Goal: Ask a question: Seek information or help from site administrators or community

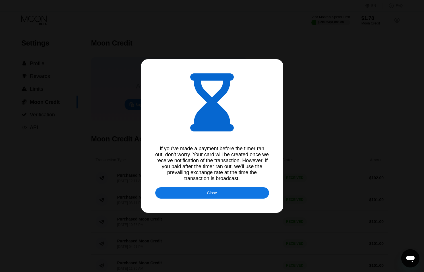
click at [206, 192] on div "Close" at bounding box center [212, 192] width 114 height 11
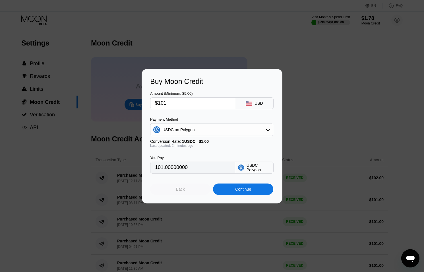
click at [173, 189] on div "Back" at bounding box center [180, 189] width 60 height 11
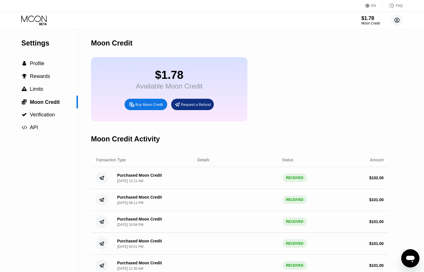
click at [395, 22] on circle at bounding box center [397, 20] width 11 height 11
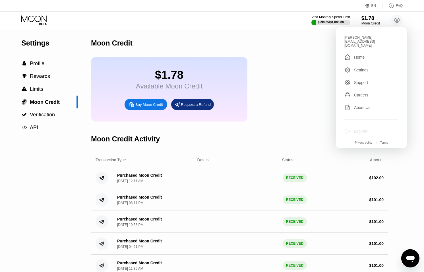
click at [358, 129] on div "Log out" at bounding box center [360, 131] width 13 height 5
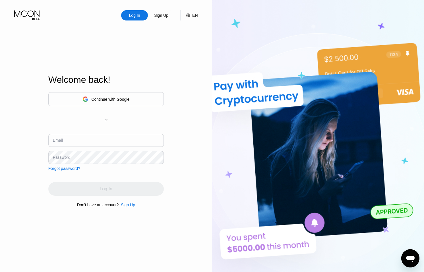
type input "ceo@dithailand.com"
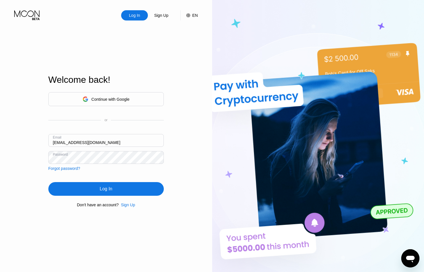
drag, startPoint x: 60, startPoint y: 143, endPoint x: 69, endPoint y: 147, distance: 9.4
click at [60, 143] on input "[EMAIL_ADDRESS][DOMAIN_NAME]" at bounding box center [106, 140] width 116 height 13
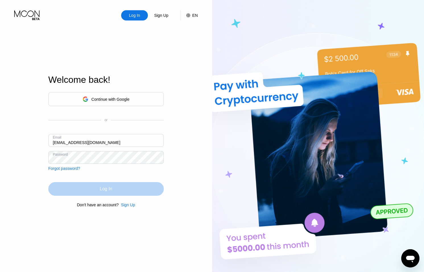
drag, startPoint x: 133, startPoint y: 194, endPoint x: 129, endPoint y: 193, distance: 4.1
click at [132, 194] on div "Log In" at bounding box center [106, 189] width 116 height 14
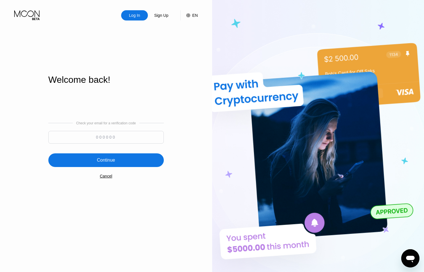
click at [116, 142] on input at bounding box center [106, 137] width 116 height 13
type input "608495"
click at [121, 160] on div "Continue" at bounding box center [106, 160] width 116 height 14
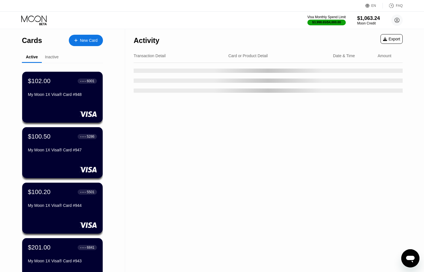
click at [407, 257] on icon "Open messaging window" at bounding box center [411, 259] width 9 height 7
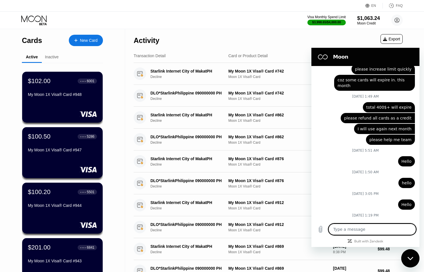
scroll to position [2072, 0]
type textarea "h"
type textarea "x"
type textarea "he"
type textarea "x"
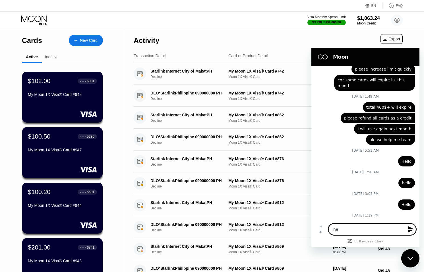
type textarea "hek"
type textarea "x"
type textarea "he"
type textarea "x"
type textarea "hel"
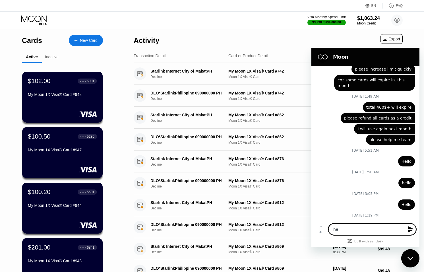
type textarea "x"
type textarea "hell"
type textarea "x"
type textarea "hello"
type textarea "x"
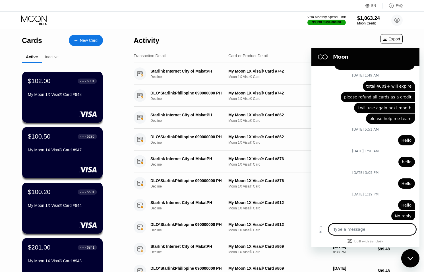
type textarea "x"
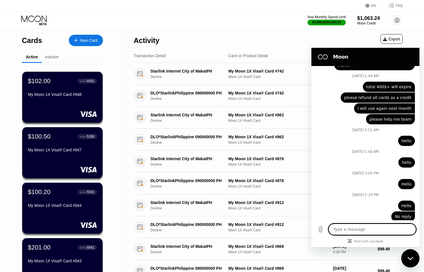
scroll to position [2094, 0]
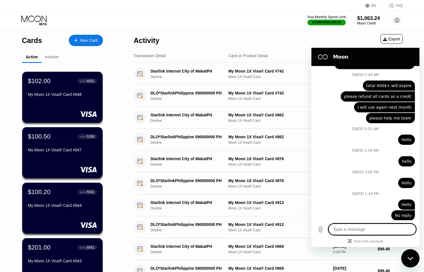
type textarea "h"
type textarea "x"
type textarea "he"
type textarea "x"
type textarea "hel"
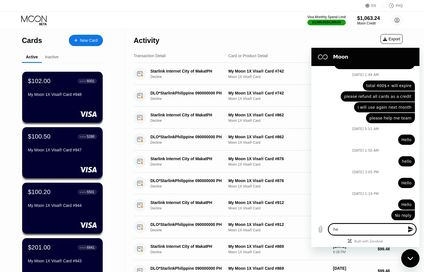
type textarea "x"
type textarea "hell"
type textarea "x"
type textarea "hello"
type textarea "x"
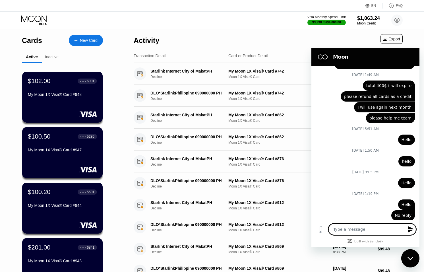
type textarea "'"
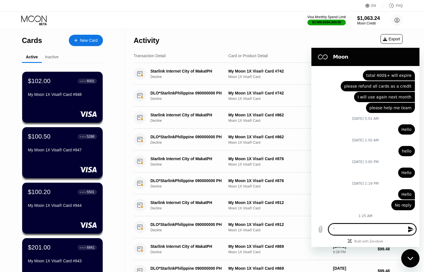
type textarea "x"
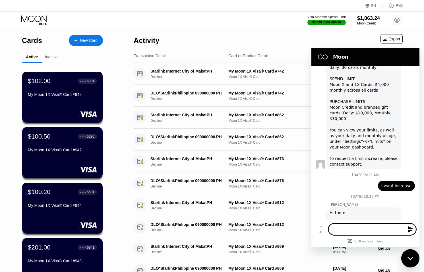
scroll to position [1845, 0]
type textarea "'"
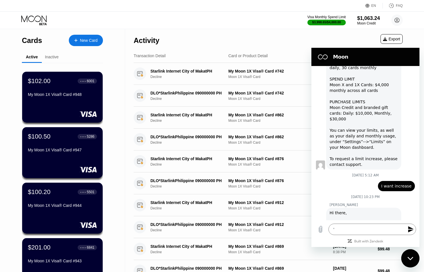
drag, startPoint x: 411, startPoint y: 258, endPoint x: 412, endPoint y: 255, distance: 3.1
click at [411, 258] on icon "Close messaging window" at bounding box center [411, 259] width 6 height 4
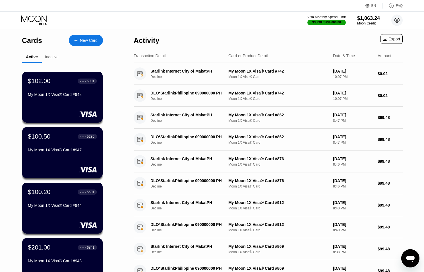
click at [398, 19] on icon at bounding box center [397, 20] width 11 height 11
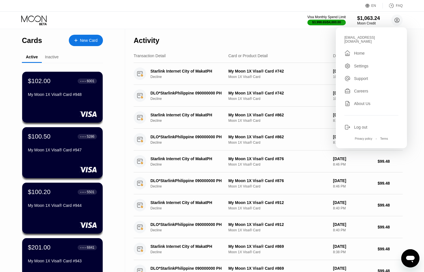
click at [355, 64] on div "Settings" at bounding box center [361, 66] width 15 height 5
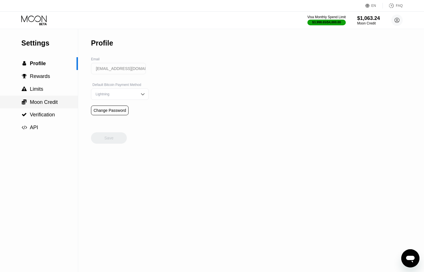
click at [36, 104] on span "Moon Credit" at bounding box center [44, 102] width 28 height 6
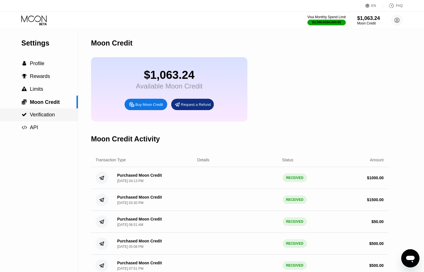
click at [50, 116] on span "Verification" at bounding box center [42, 115] width 25 height 6
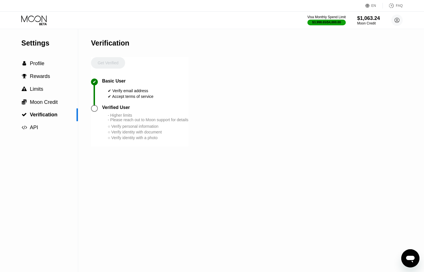
click at [94, 109] on div at bounding box center [94, 108] width 7 height 7
drag, startPoint x: 106, startPoint y: 79, endPoint x: 106, endPoint y: 73, distance: 6.0
click at [106, 79] on div "Basic User" at bounding box center [114, 81] width 24 height 5
click at [112, 60] on div "Get Verified" at bounding box center [108, 67] width 34 height 21
click at [112, 61] on div "Get Verified" at bounding box center [108, 67] width 34 height 21
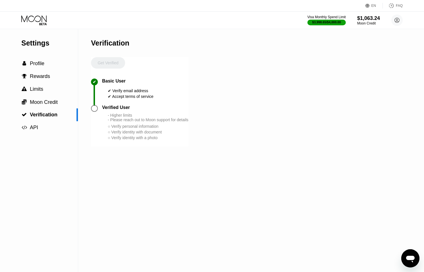
click at [111, 61] on div "Get Verified" at bounding box center [108, 67] width 34 height 21
click at [42, 63] on span "Profile" at bounding box center [37, 64] width 15 height 6
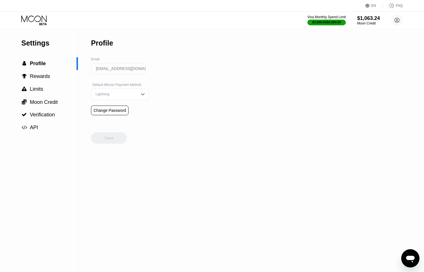
click at [37, 40] on div "Settings" at bounding box center [49, 43] width 57 height 8
drag, startPoint x: 36, startPoint y: 8, endPoint x: 36, endPoint y: 17, distance: 8.8
click at [36, 8] on div "EN Language Select an item Save FAQ" at bounding box center [212, 6] width 424 height 12
click at [36, 17] on icon at bounding box center [34, 20] width 26 height 10
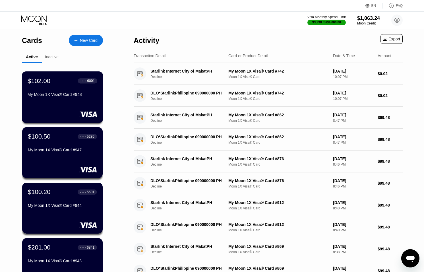
click at [65, 99] on div "My Moon 1X Visa® Card #948" at bounding box center [63, 95] width 70 height 7
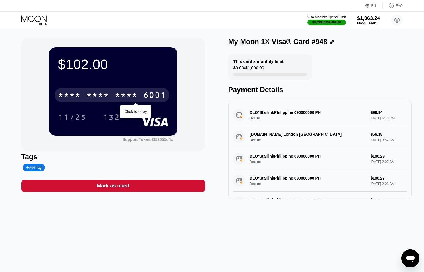
click at [90, 97] on div "* * * *" at bounding box center [98, 95] width 23 height 9
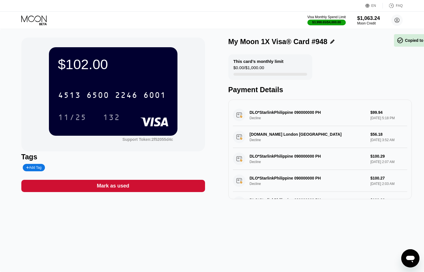
click at [36, 23] on icon at bounding box center [34, 20] width 26 height 10
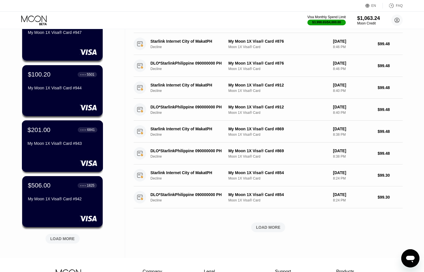
scroll to position [117, 0]
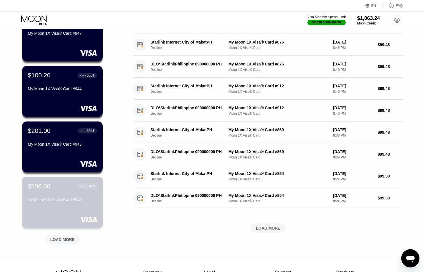
click at [77, 205] on div "$506.00 ● ● ● ● 1825 My Moon 1X Visa® Card #942" at bounding box center [62, 203] width 81 height 52
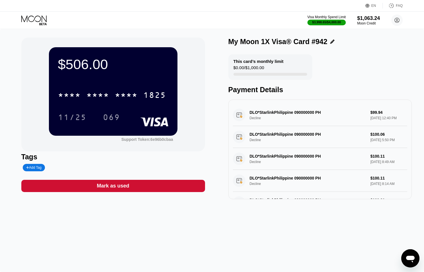
click at [164, 137] on div "Support Token: 6e96b0cbaa" at bounding box center [113, 139] width 129 height 6
click at [159, 138] on div "Support Token: 6e96b0cbaa" at bounding box center [148, 139] width 52 height 5
drag, startPoint x: 159, startPoint y: 138, endPoint x: 130, endPoint y: 120, distance: 34.4
click at [159, 138] on div "Support Token: 6e96b0cbaa" at bounding box center [148, 139] width 52 height 5
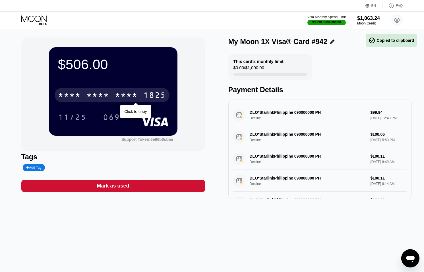
click at [88, 93] on div "* * * *" at bounding box center [98, 95] width 23 height 9
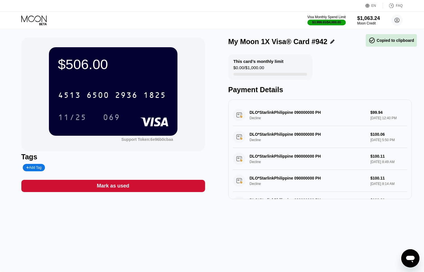
click at [36, 20] on icon at bounding box center [34, 20] width 26 height 10
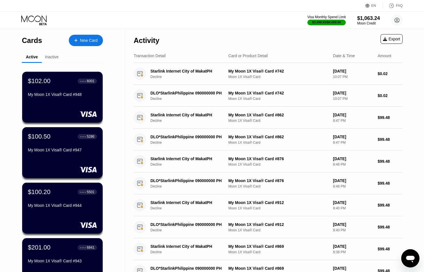
click at [54, 59] on div "Inactive" at bounding box center [52, 57] width 14 height 5
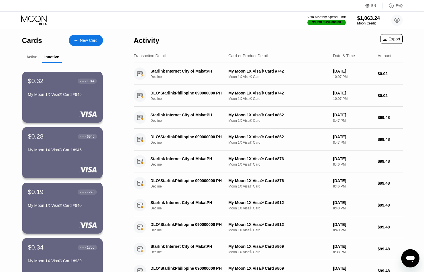
click at [38, 59] on div "Active" at bounding box center [32, 57] width 20 height 11
click at [32, 60] on div "Active" at bounding box center [32, 57] width 20 height 11
click at [34, 58] on div "Active" at bounding box center [31, 57] width 11 height 5
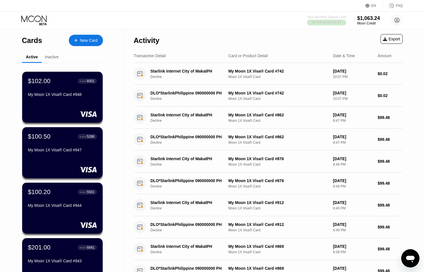
click at [326, 20] on div at bounding box center [326, 23] width 39 height 6
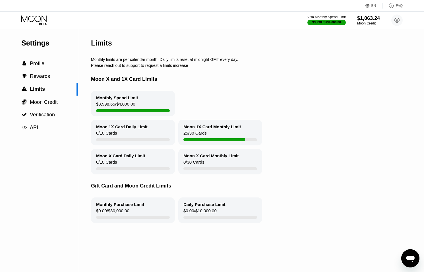
click at [128, 102] on div "$3,998.65 / $4,000.00" at bounding box center [115, 106] width 39 height 8
click at [38, 113] on span "Verification" at bounding box center [42, 115] width 25 height 6
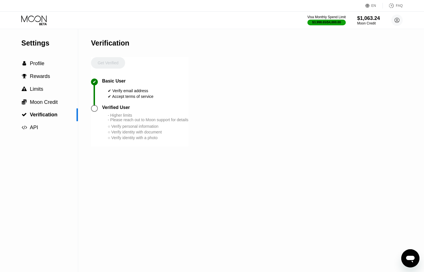
click at [415, 259] on icon "Open messaging window" at bounding box center [411, 258] width 10 height 10
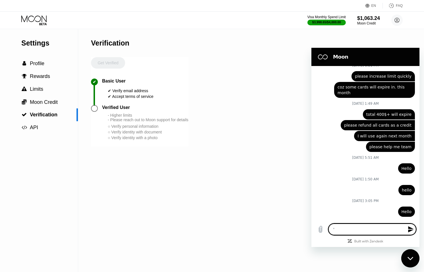
scroll to position [2110, 0]
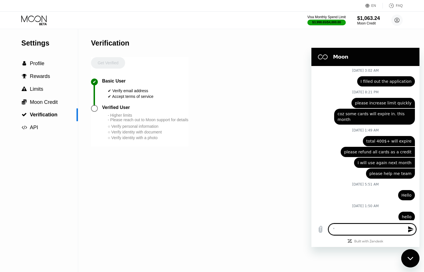
click at [407, 253] on div "Close messaging window" at bounding box center [410, 258] width 17 height 17
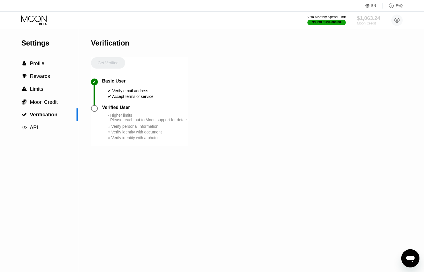
click at [373, 23] on div "Moon Credit" at bounding box center [368, 23] width 23 height 4
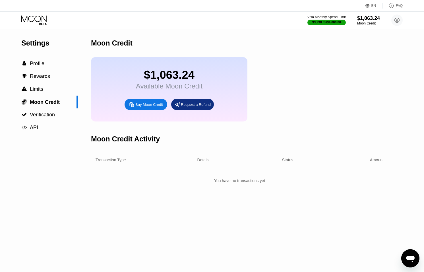
click at [404, 20] on div "Visa Monthly Spend Limit $3,998.65 / $4,000.00 $1,063.24 Moon Credit ceo@dithai…" at bounding box center [212, 20] width 424 height 17
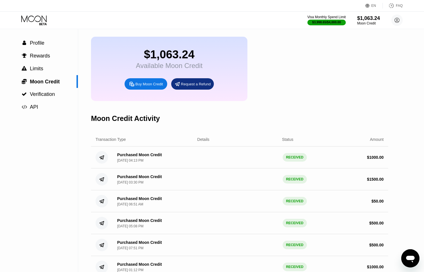
scroll to position [18, 0]
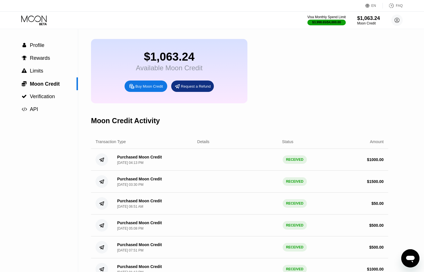
click at [282, 159] on div "Purchased Moon Credit Sep 11, 2025, 04:13 PM RECEIVED $ 1000.00" at bounding box center [240, 160] width 298 height 22
click at [101, 160] on circle at bounding box center [102, 159] width 13 height 13
click at [115, 142] on div "Transaction Type" at bounding box center [111, 142] width 30 height 5
drag, startPoint x: 206, startPoint y: 145, endPoint x: 118, endPoint y: 125, distance: 90.1
click at [206, 144] on div "Details" at bounding box center [204, 142] width 12 height 5
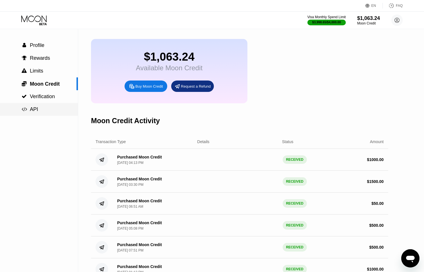
click at [33, 116] on div " API" at bounding box center [39, 109] width 78 height 13
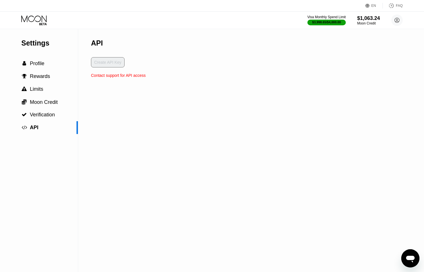
click at [98, 73] on div "Contact support for API access" at bounding box center [118, 75] width 55 height 5
click at [124, 75] on div "Contact support for API access" at bounding box center [118, 75] width 55 height 5
click at [413, 256] on icon "Open messaging window" at bounding box center [411, 259] width 9 height 7
type textarea "x"
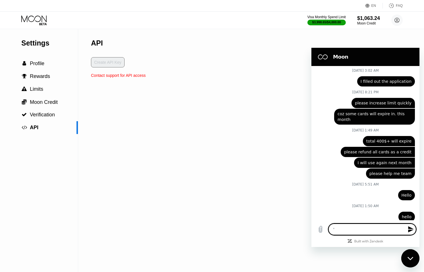
scroll to position [2177, 0]
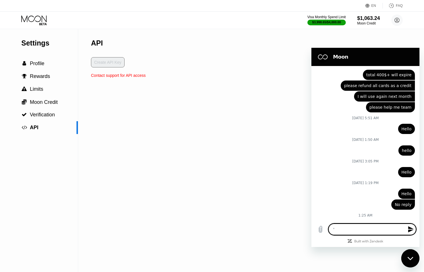
type textarea "x"
type textarea "h"
type textarea "x"
type textarea "he"
type textarea "x"
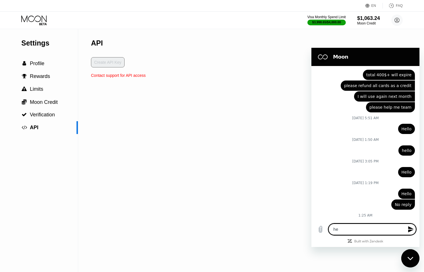
type textarea "hel"
type textarea "x"
type textarea "hell"
type textarea "x"
type textarea "hello"
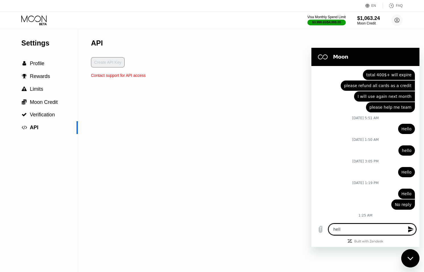
type textarea "x"
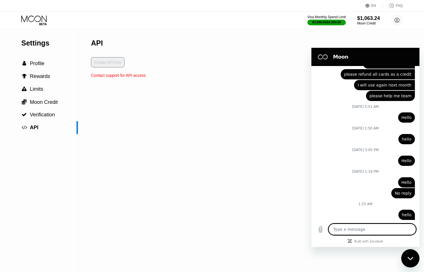
type textarea "x"
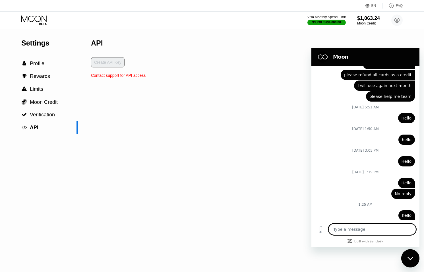
type textarea "p"
type textarea "x"
type textarea "pl"
type textarea "x"
type textarea "ple"
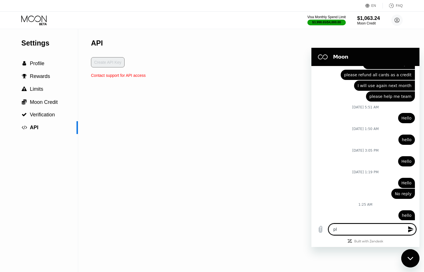
type textarea "x"
type textarea "plea"
type textarea "x"
type textarea "pleas"
type textarea "x"
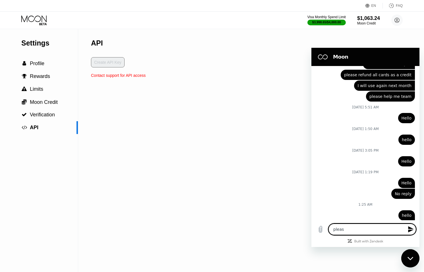
type textarea "please"
type textarea "x"
type textarea "please"
type textarea "x"
type textarea "please r"
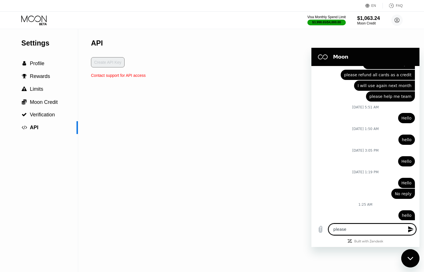
type textarea "x"
type textarea "please re"
type textarea "x"
type textarea "please ref"
type textarea "x"
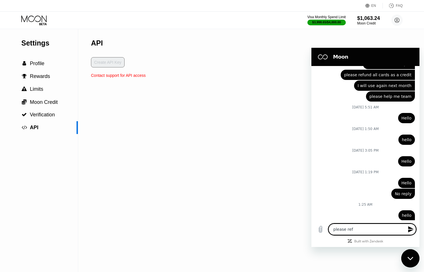
type textarea "please refu"
type textarea "x"
type textarea "please refun"
type textarea "x"
type textarea "please refund"
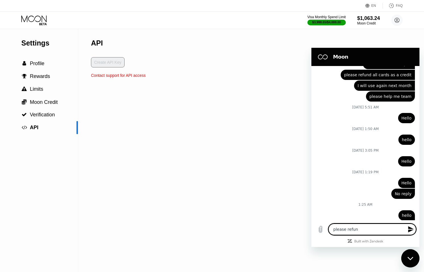
type textarea "x"
type textarea "please refund"
type textarea "x"
type textarea "please refund"
type textarea "x"
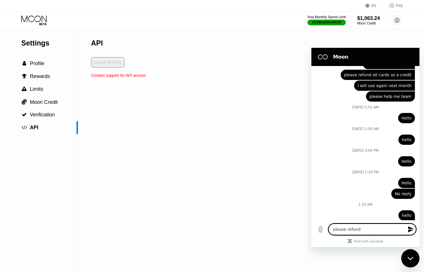
type textarea "please refun"
type textarea "x"
type textarea "please refu"
type textarea "x"
type textarea "please ref"
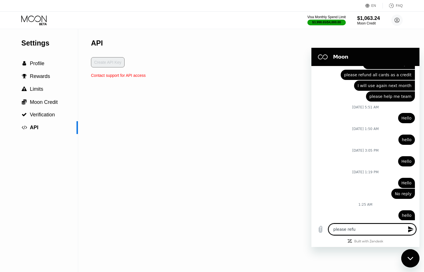
type textarea "x"
type textarea "please refu"
type textarea "x"
type textarea "please refun"
type textarea "x"
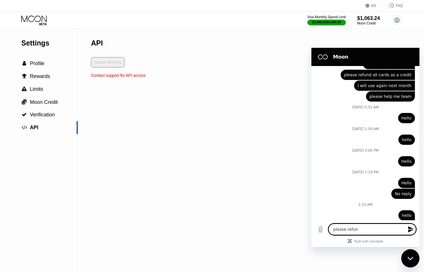
type textarea "please refund"
type textarea "x"
type textarea "please refund"
type textarea "x"
type textarea "please refund c"
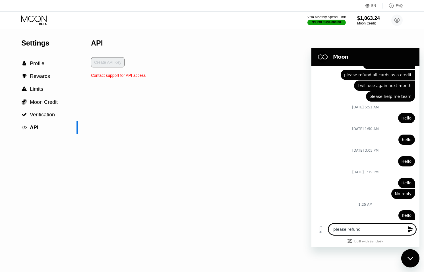
type textarea "x"
type textarea "please refund cr"
type textarea "x"
type textarea "please refund cre"
type textarea "x"
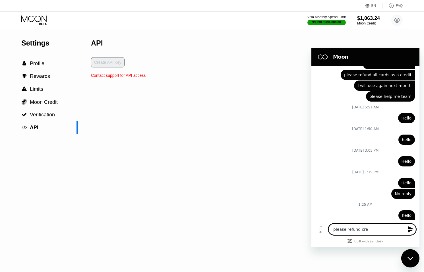
type textarea "please refund cred"
type textarea "x"
type textarea "please refund credi"
type textarea "x"
type textarea "please refund credit"
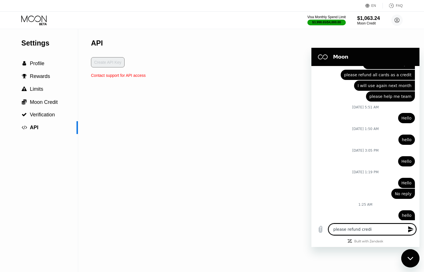
type textarea "x"
type textarea "please refund credit\"
type textarea "x"
type textarea "please refund credit"
type textarea "x"
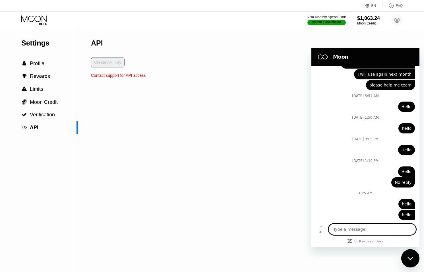
type textarea "x"
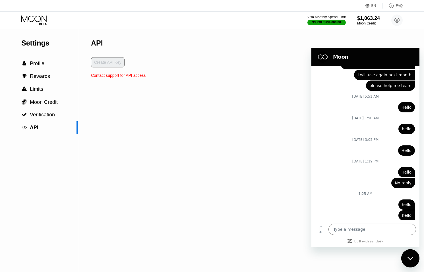
click at [412, 261] on div "Close messaging window" at bounding box center [410, 258] width 17 height 17
type textarea "x"
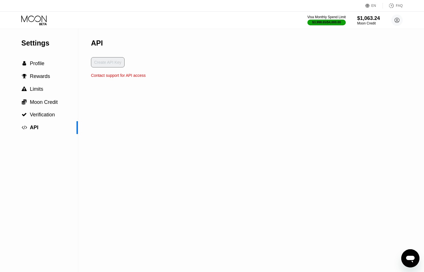
scroll to position [2199, 0]
click at [395, 17] on circle at bounding box center [397, 20] width 11 height 11
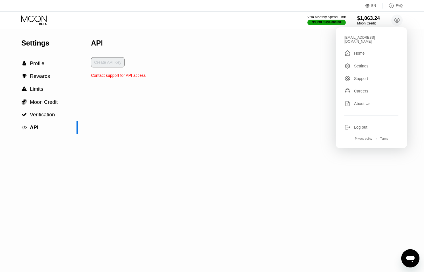
click at [352, 124] on div "Log out" at bounding box center [372, 127] width 54 height 6
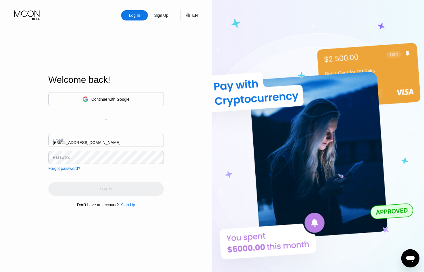
click at [58, 142] on div "Email [EMAIL_ADDRESS][DOMAIN_NAME]" at bounding box center [106, 142] width 116 height 17
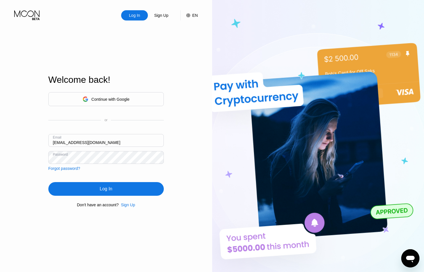
drag, startPoint x: 60, startPoint y: 142, endPoint x: 70, endPoint y: 142, distance: 9.7
click at [60, 142] on input "[EMAIL_ADDRESS][DOMAIN_NAME]" at bounding box center [106, 140] width 116 height 13
type input "[EMAIL_ADDRESS][DOMAIN_NAME]"
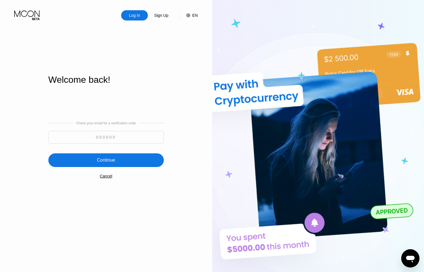
drag, startPoint x: 126, startPoint y: 133, endPoint x: 198, endPoint y: 119, distance: 72.8
click at [126, 133] on input at bounding box center [106, 137] width 116 height 13
type input "553219"
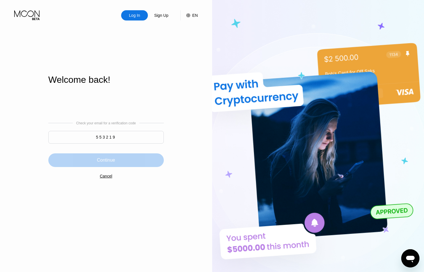
click at [134, 155] on div "Continue" at bounding box center [106, 160] width 116 height 14
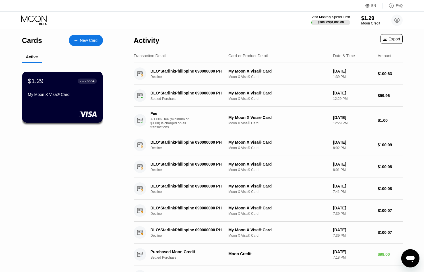
click at [366, 20] on div "$1.29" at bounding box center [371, 18] width 19 height 6
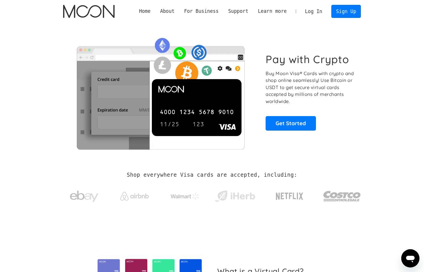
click at [313, 11] on link "Log In" at bounding box center [314, 11] width 27 height 13
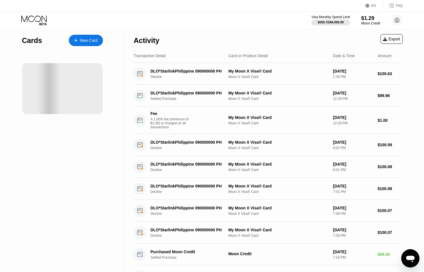
click at [371, 22] on div "Moon Credit" at bounding box center [371, 23] width 19 height 4
